Goal: Check status: Check status

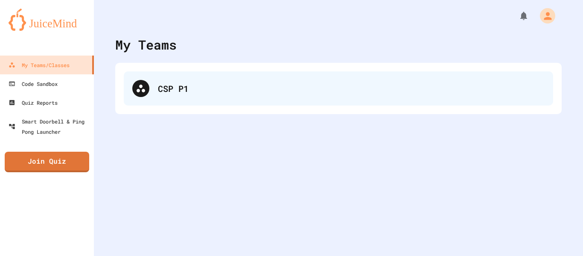
click at [162, 99] on div "CSP P1" at bounding box center [339, 88] width 430 height 34
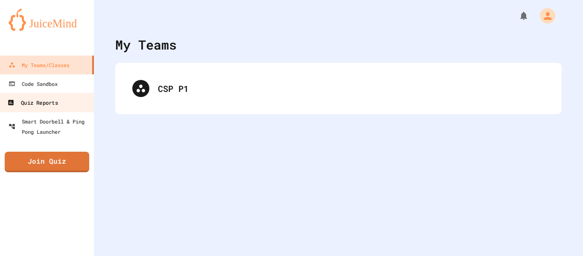
click at [42, 99] on div "Quiz Reports" at bounding box center [32, 102] width 50 height 11
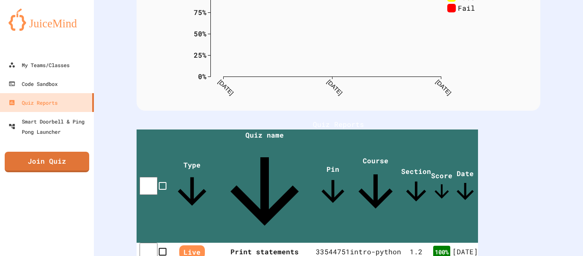
scroll to position [109, 0]
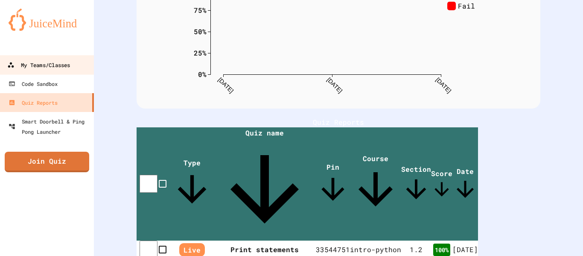
click at [59, 68] on div "My Teams/Classes" at bounding box center [38, 65] width 63 height 11
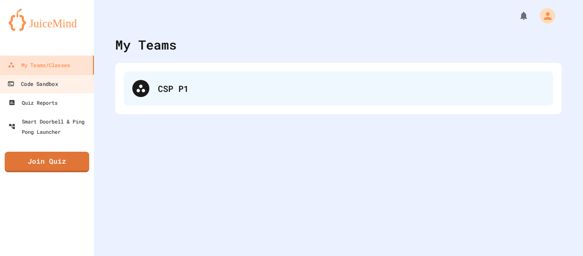
click at [190, 97] on div "CSP P1" at bounding box center [339, 88] width 430 height 34
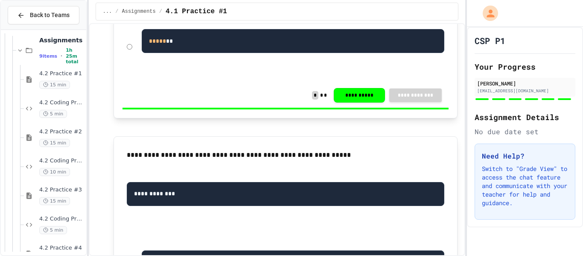
scroll to position [468, 0]
click at [52, 211] on div "4.2 Coding Practice #3 5 min" at bounding box center [55, 224] width 62 height 29
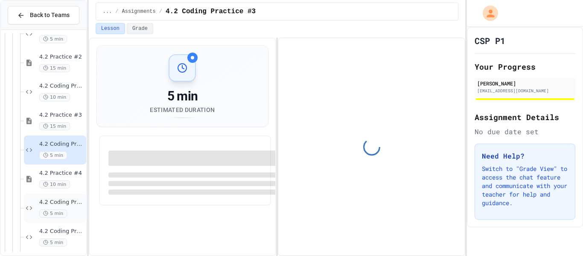
scroll to position [559, 0]
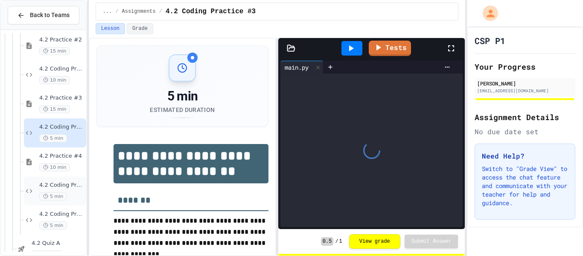
click at [61, 181] on span "4.2 Coding Practice #4" at bounding box center [61, 184] width 45 height 7
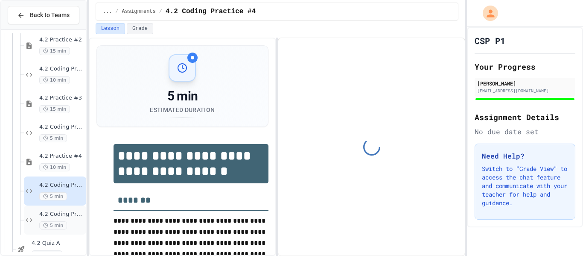
scroll to position [589, 0]
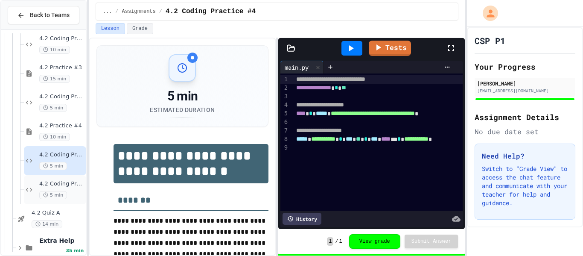
click at [61, 180] on span "4.2 Coding Practice #5" at bounding box center [61, 183] width 45 height 7
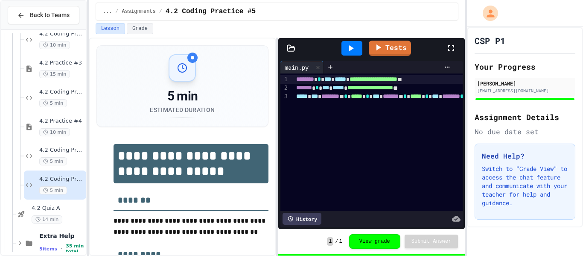
scroll to position [605, 0]
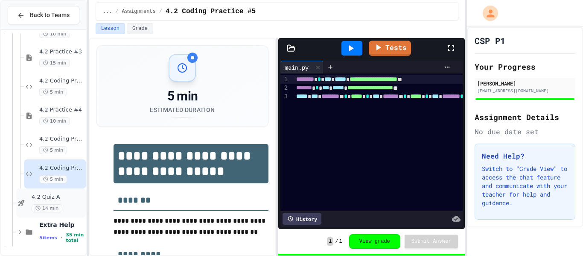
click at [60, 192] on div "4.2 Quiz A 14 min" at bounding box center [51, 202] width 70 height 29
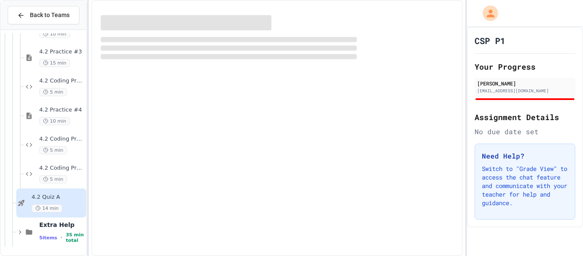
scroll to position [595, 0]
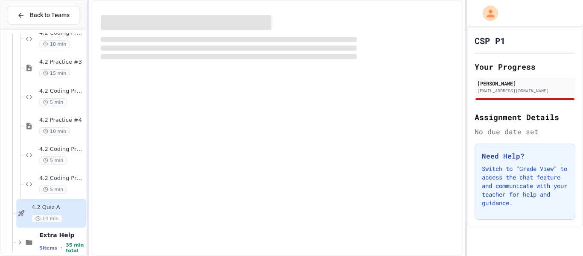
click at [60, 192] on span "5 min" at bounding box center [53, 189] width 28 height 8
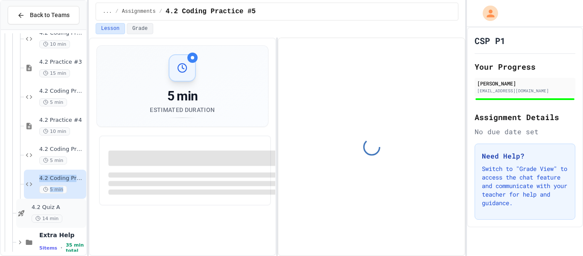
click at [53, 203] on div "4.2 Quiz A 14 min" at bounding box center [51, 213] width 70 height 29
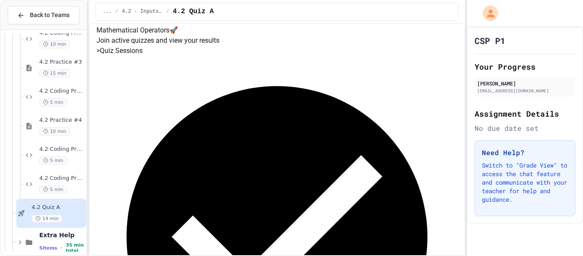
scroll to position [101, 0]
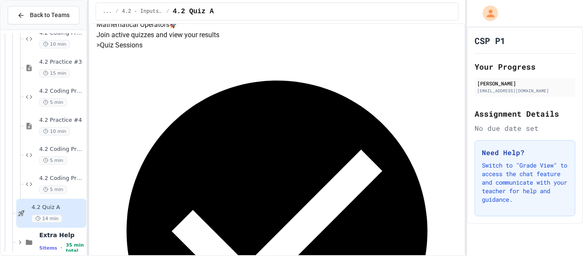
click at [359, 146] on div "Completed Session Finished: [DATE] View Results" at bounding box center [278, 246] width 362 height 393
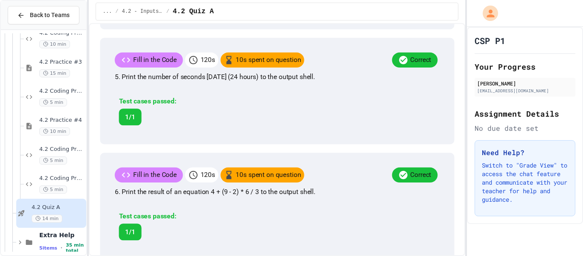
scroll to position [717, 0]
